Goal: Task Accomplishment & Management: Manage account settings

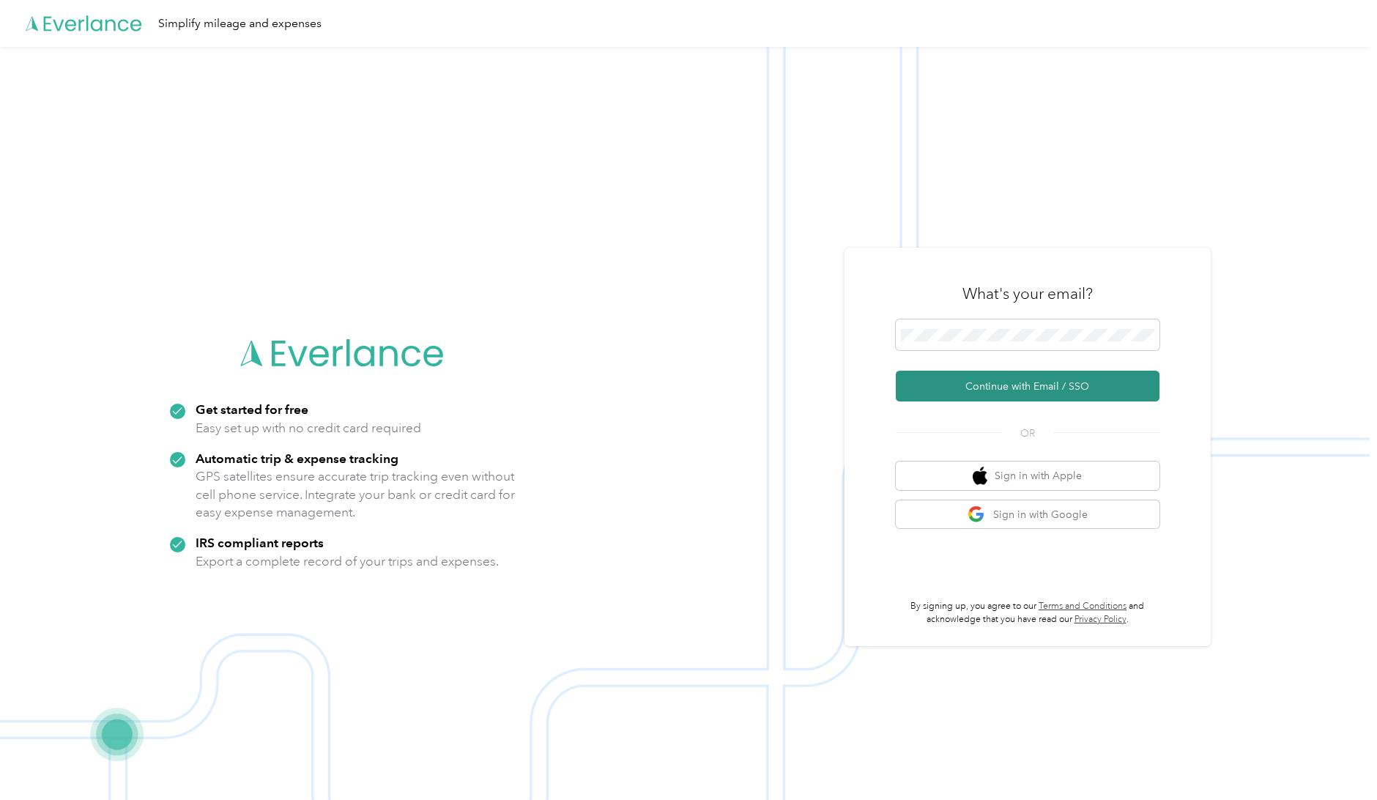
click at [1031, 381] on button "Continue with Email / SSO" at bounding box center [1027, 385] width 264 height 31
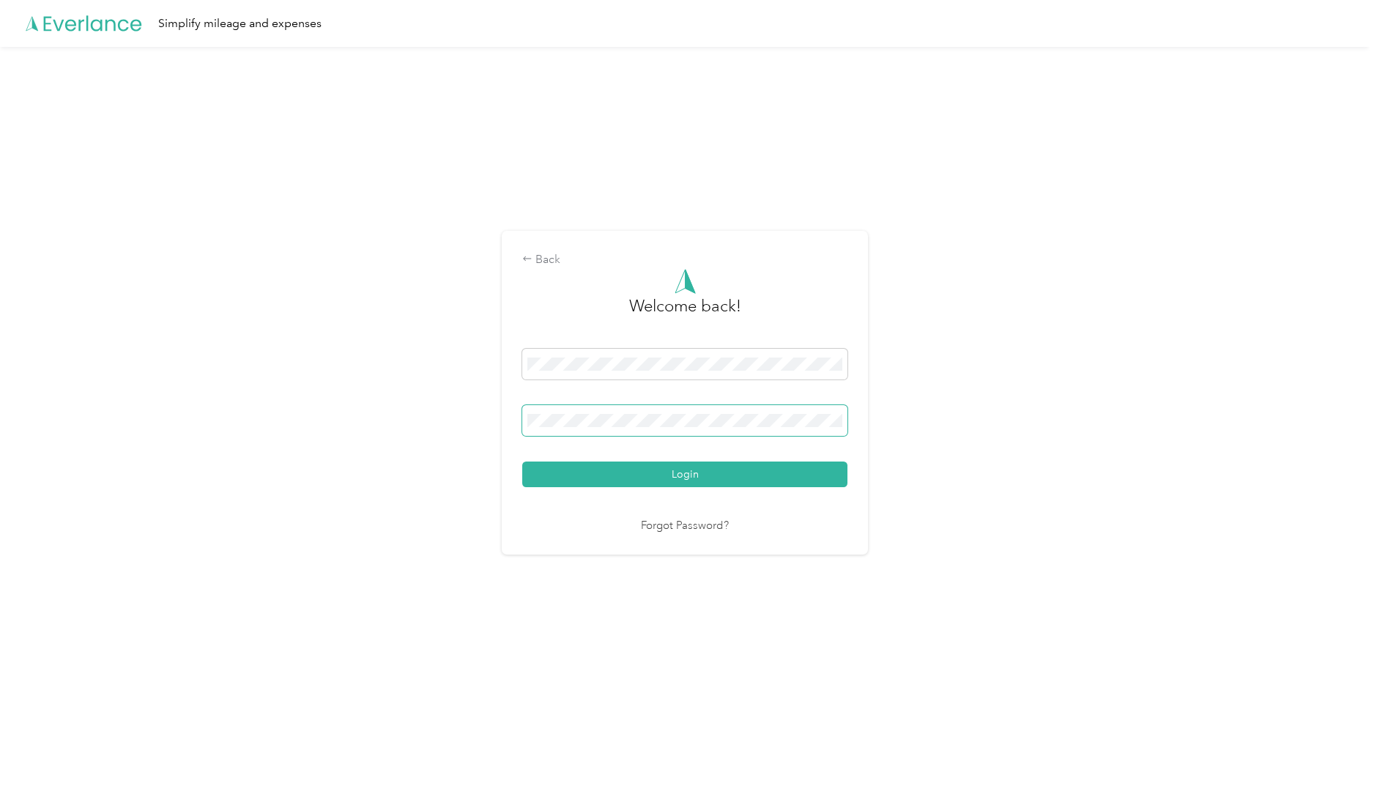
click at [622, 411] on span at bounding box center [684, 420] width 325 height 31
click at [695, 474] on button "Login" at bounding box center [684, 474] width 325 height 26
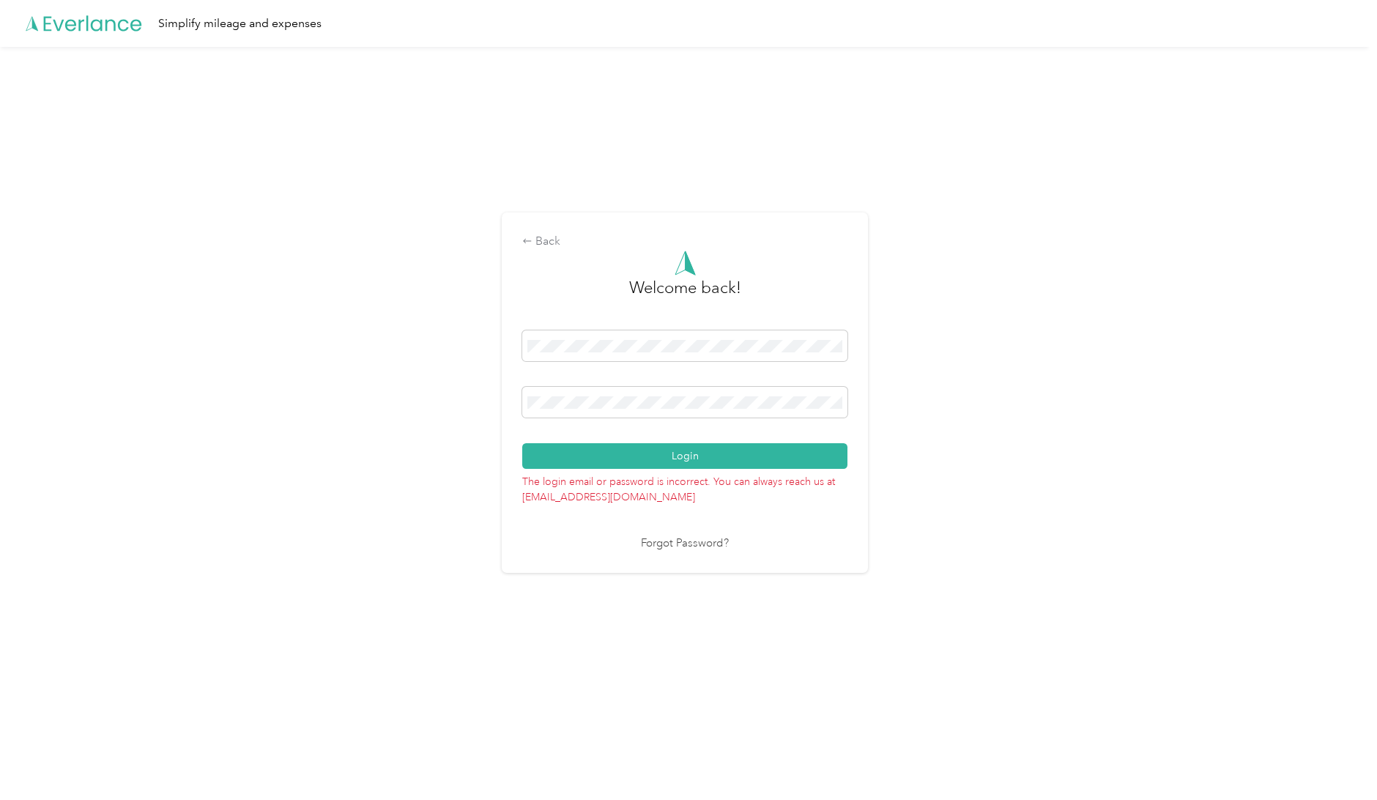
drag, startPoint x: 660, startPoint y: 393, endPoint x: 474, endPoint y: 395, distance: 185.3
click at [478, 396] on div "Back Welcome back! Login The login email or password is incorrect. You can alwa…" at bounding box center [684, 399] width 1369 height 704
click at [362, 402] on div "Back Welcome back! Login The login email or password is incorrect. You can alwa…" at bounding box center [684, 399] width 1369 height 704
click at [680, 453] on button "Login" at bounding box center [684, 456] width 325 height 26
click at [450, 376] on div "Back Welcome back! Login The login email or password is incorrect. You can alwa…" at bounding box center [684, 399] width 1369 height 704
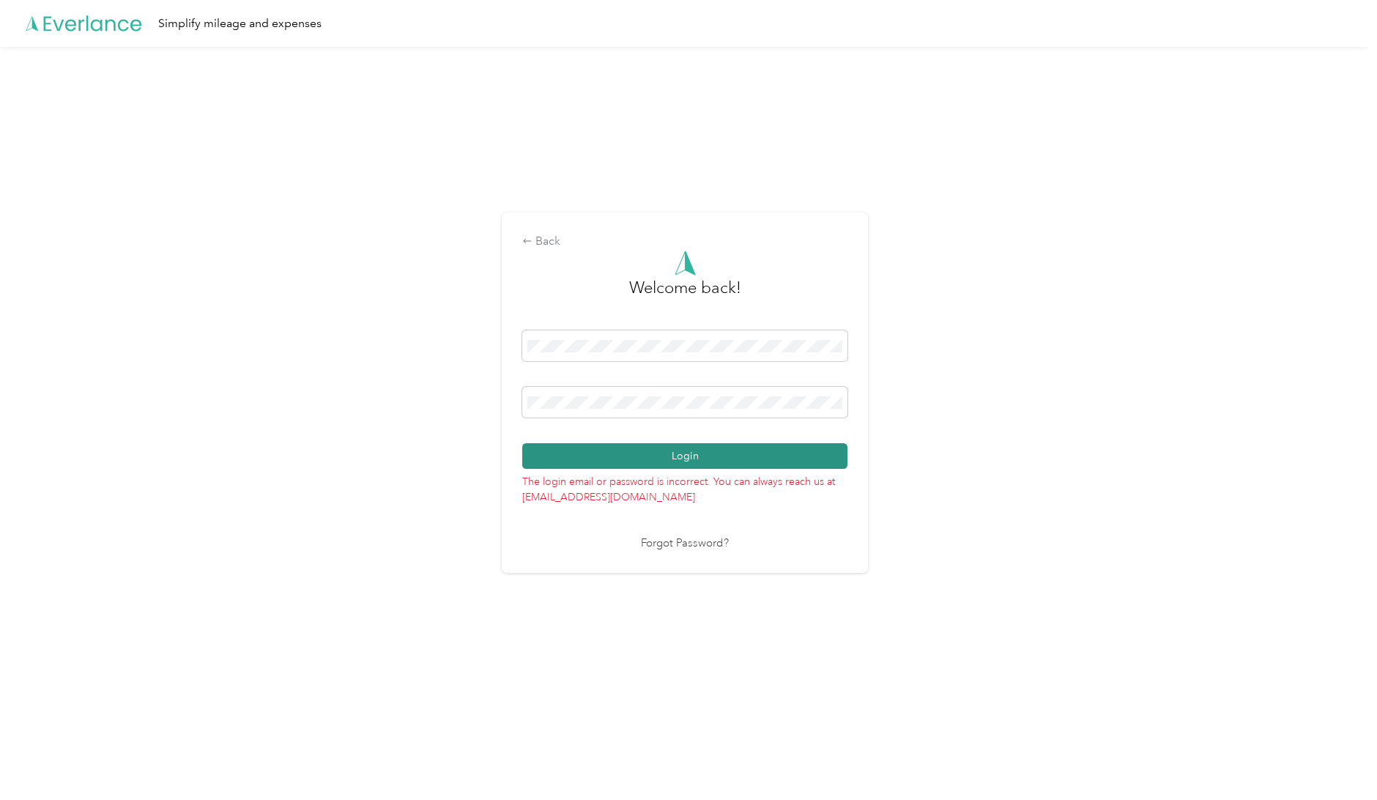
click at [696, 460] on button "Login" at bounding box center [684, 456] width 325 height 26
click at [683, 543] on link "Forgot Password?" at bounding box center [685, 543] width 88 height 17
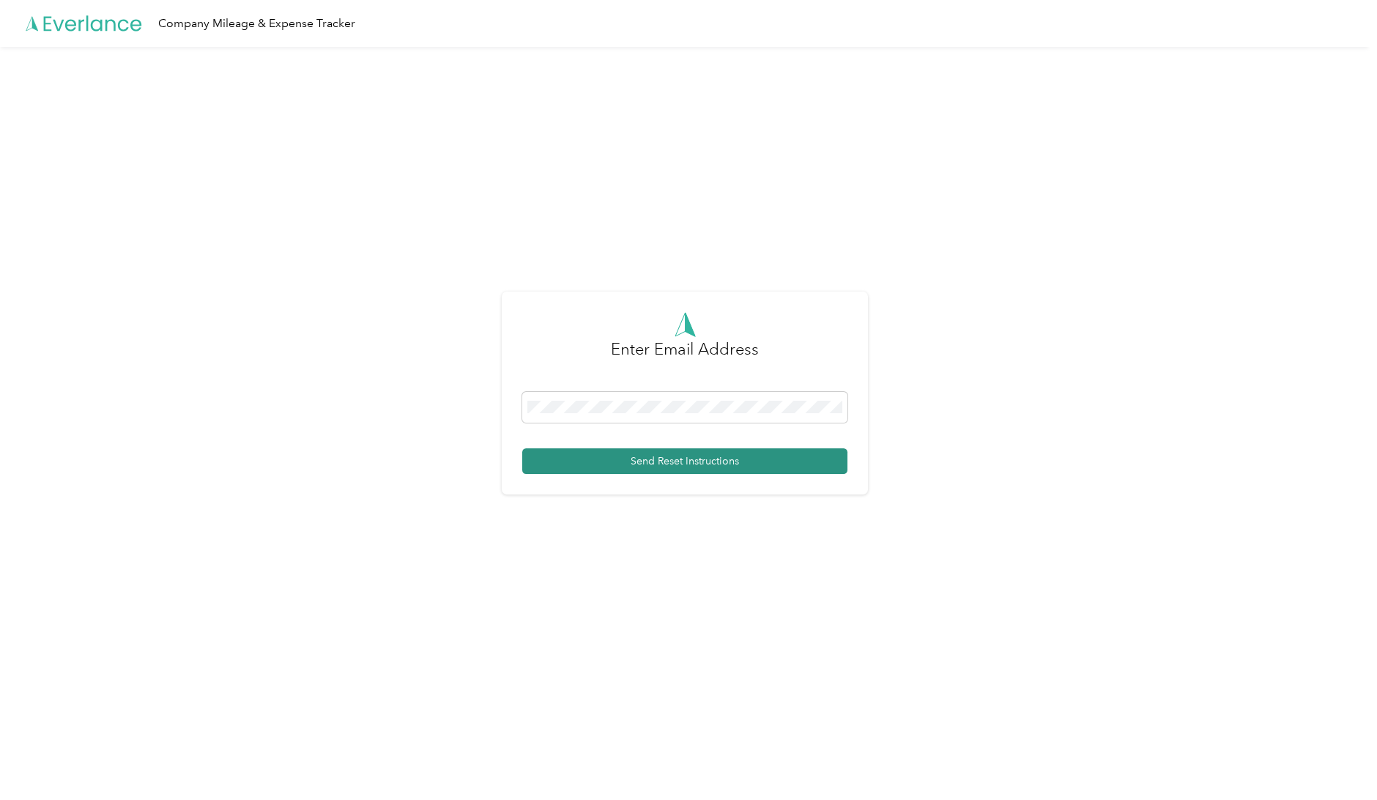
click at [667, 459] on button "Send Reset Instructions" at bounding box center [684, 461] width 325 height 26
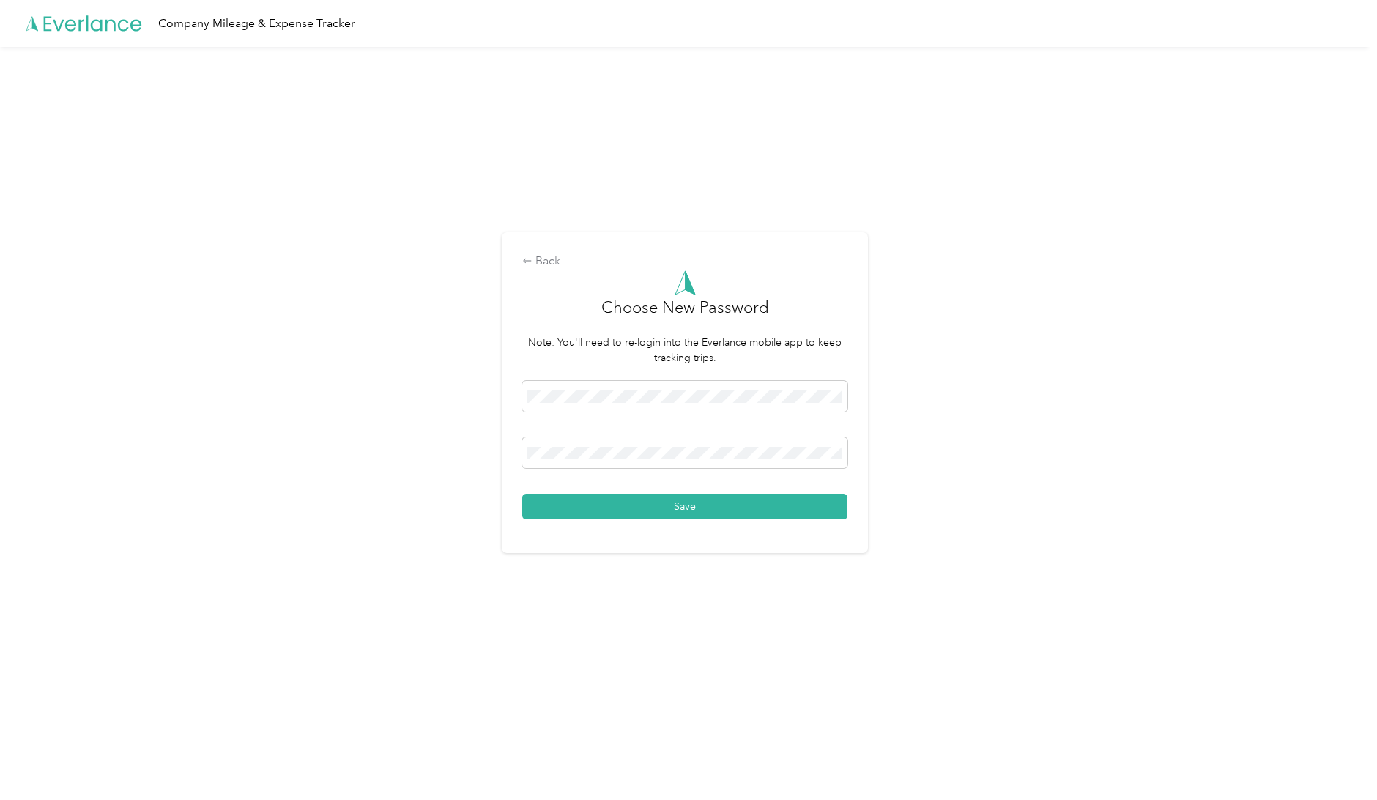
click at [683, 510] on button "Save" at bounding box center [684, 507] width 325 height 26
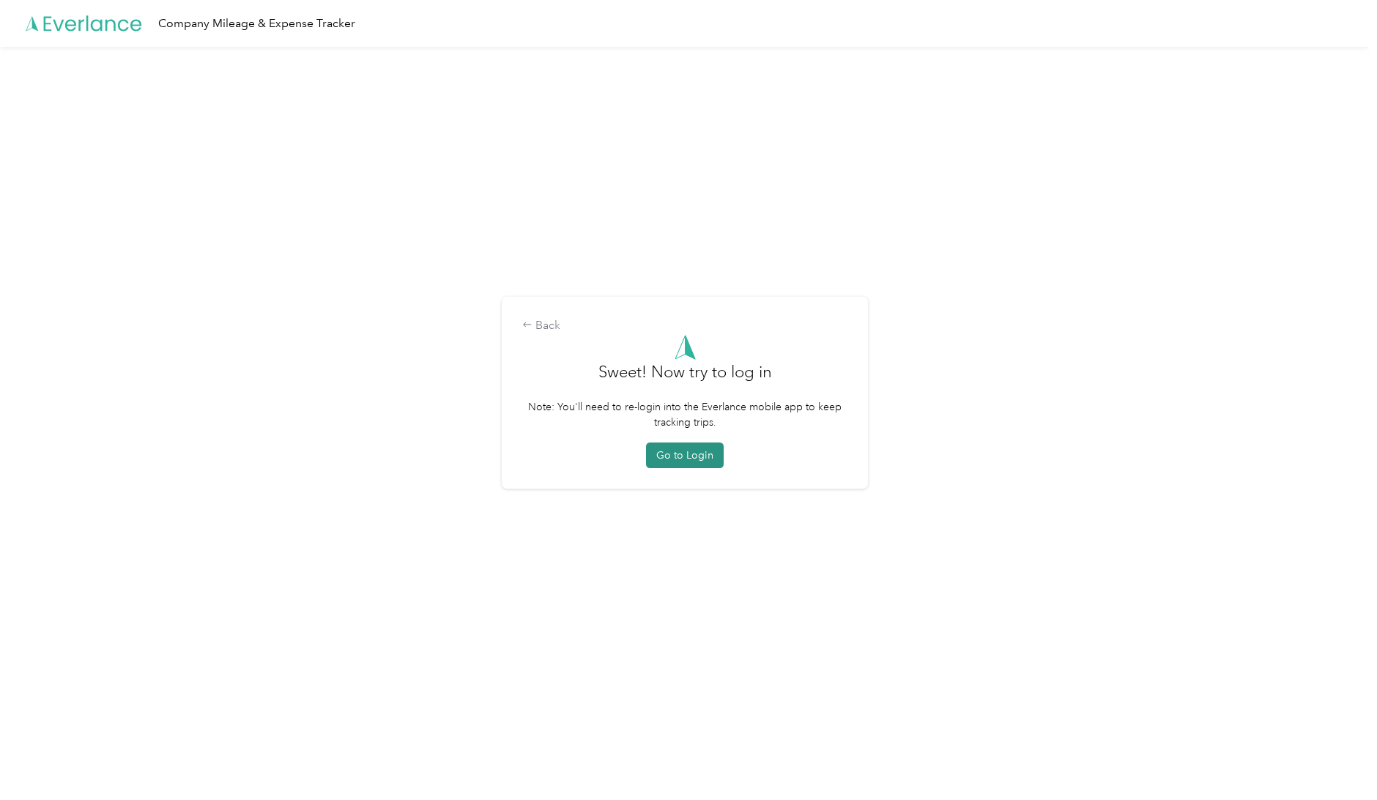
click at [682, 455] on button "Go to Login" at bounding box center [685, 455] width 78 height 26
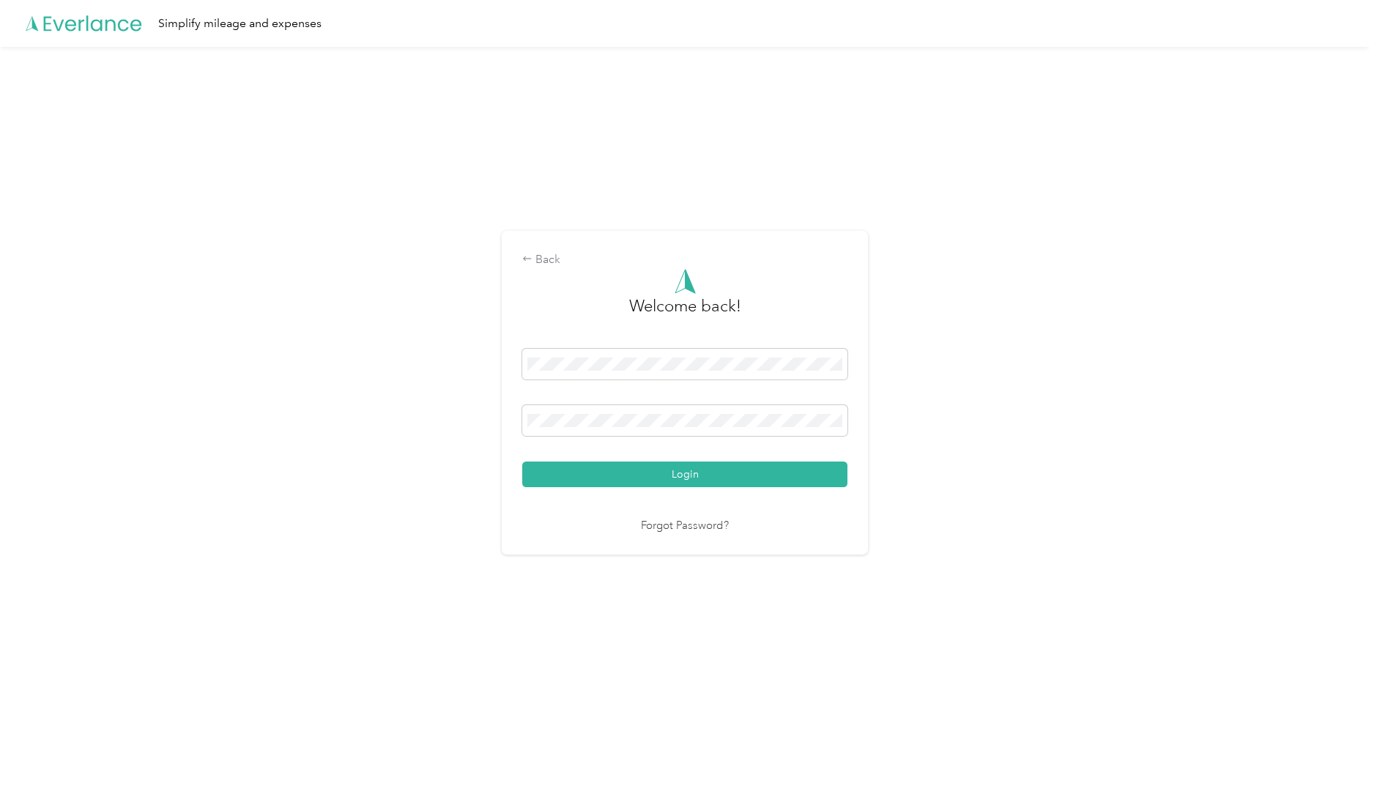
click at [681, 474] on button "Login" at bounding box center [684, 474] width 325 height 26
